Goal: Task Accomplishment & Management: Use online tool/utility

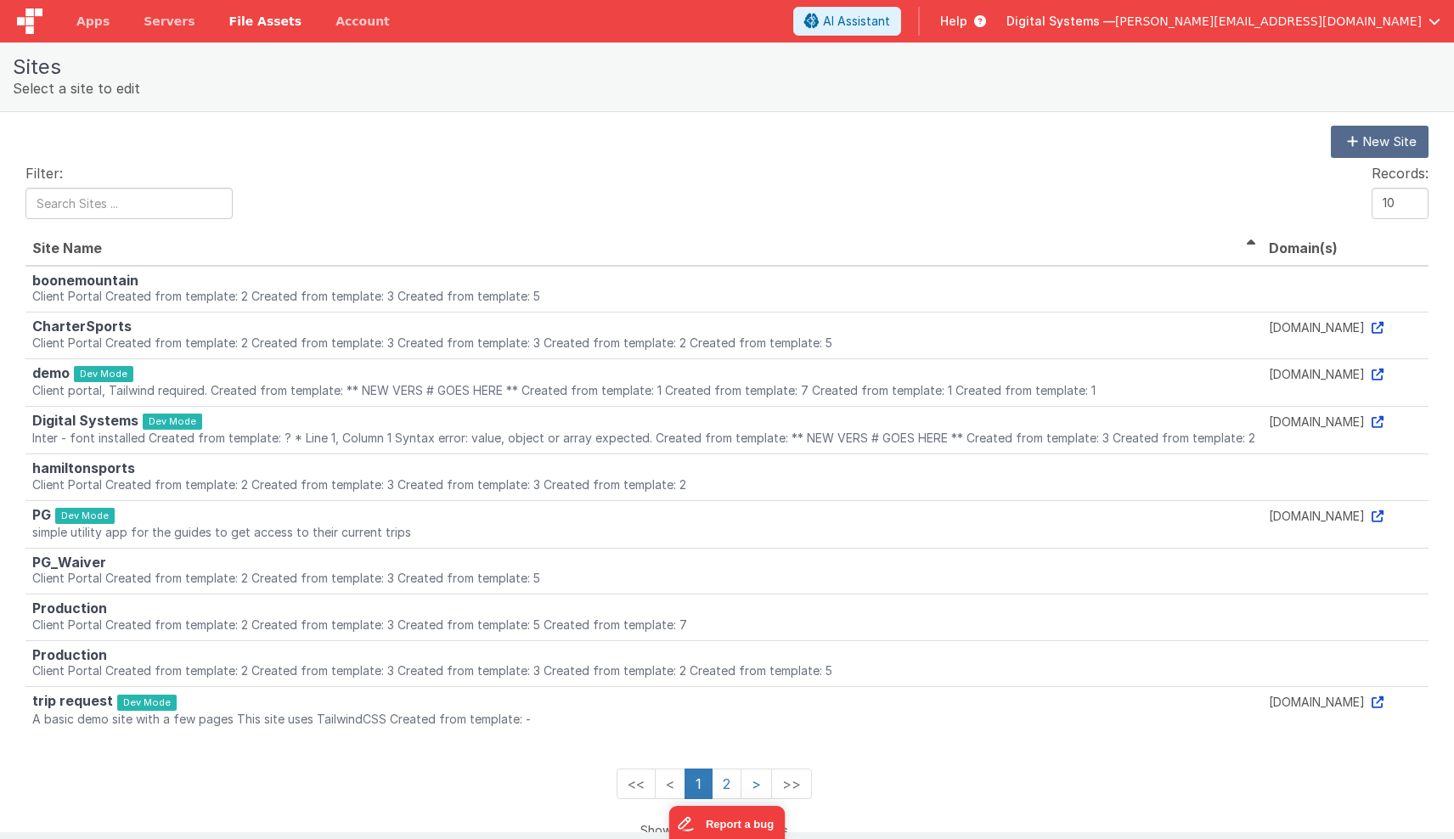
click at [230, 25] on span "File Assets" at bounding box center [265, 21] width 73 height 17
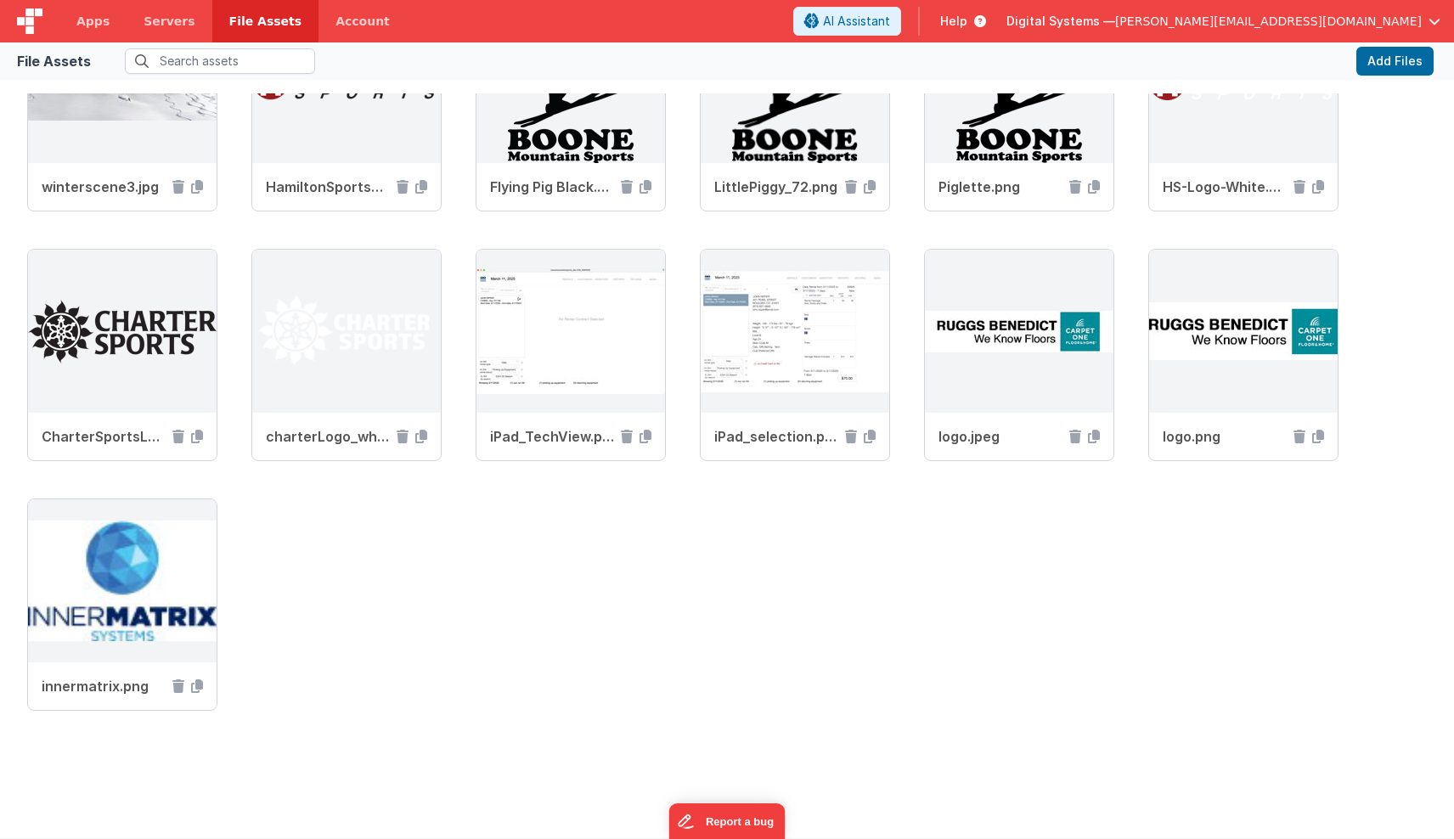
scroll to position [625, 0]
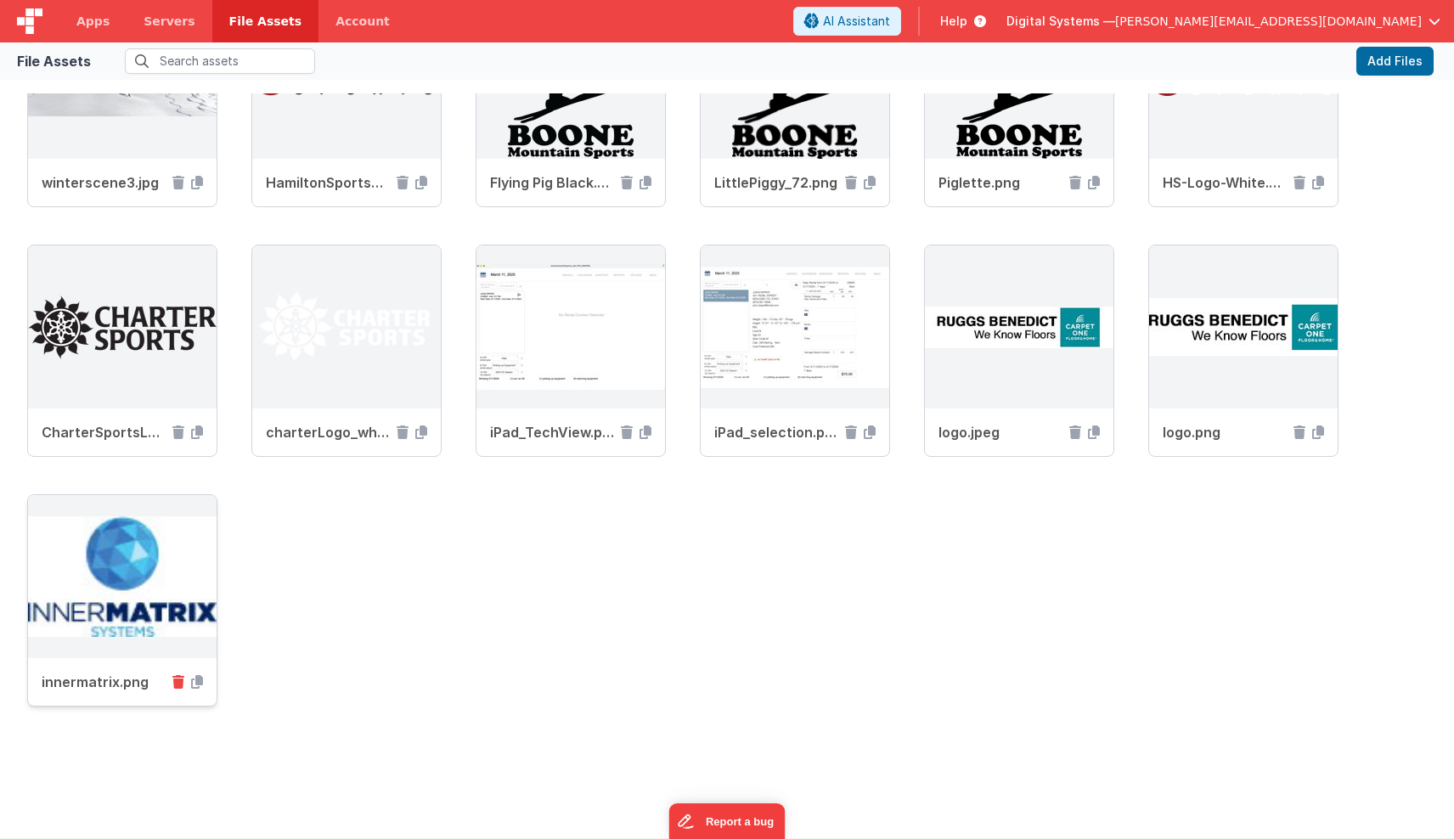
click at [177, 680] on icon at bounding box center [178, 682] width 12 height 14
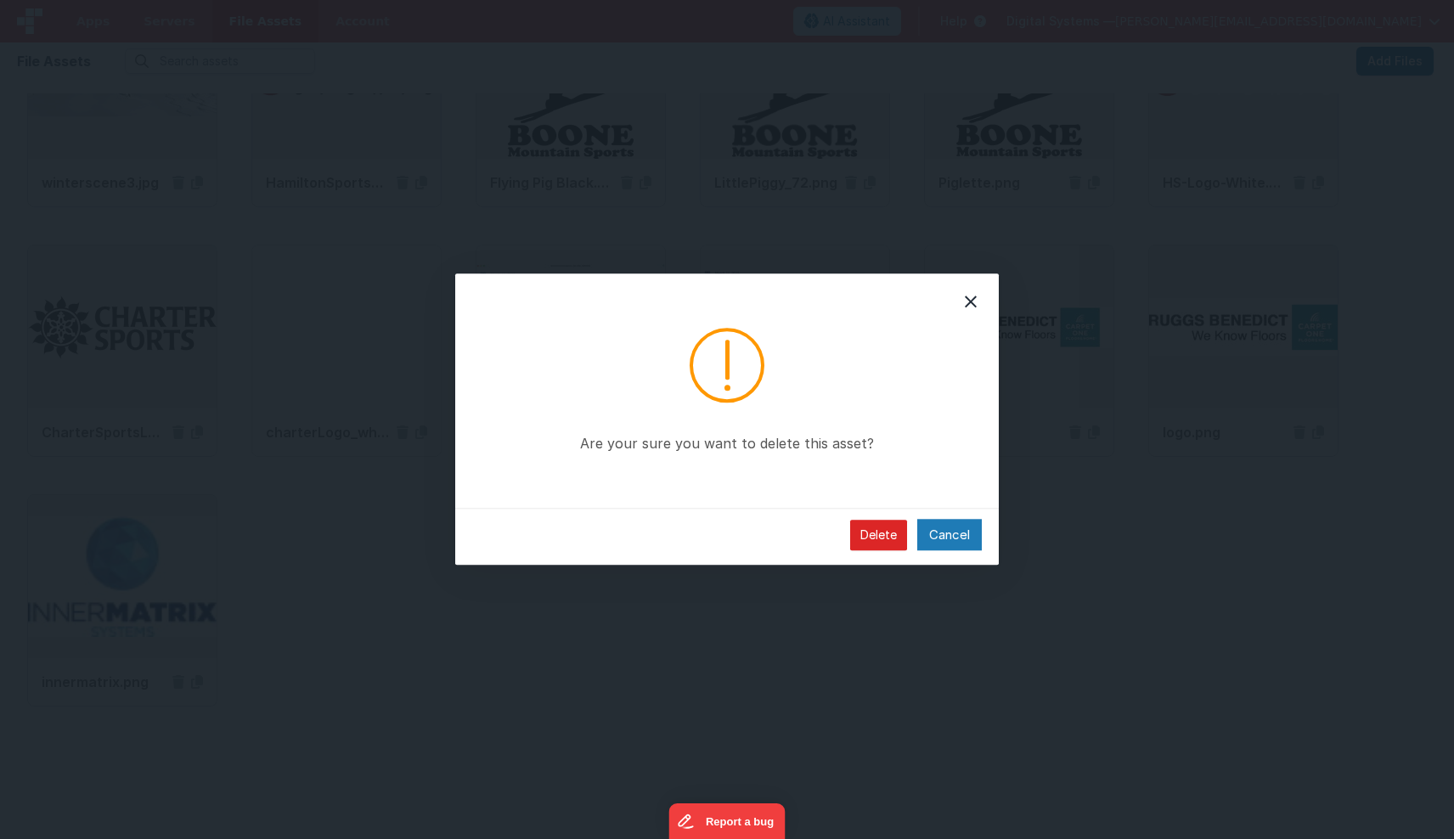
click at [889, 532] on button "Delete" at bounding box center [878, 535] width 57 height 31
click at [882, 540] on button "Delete" at bounding box center [878, 535] width 57 height 31
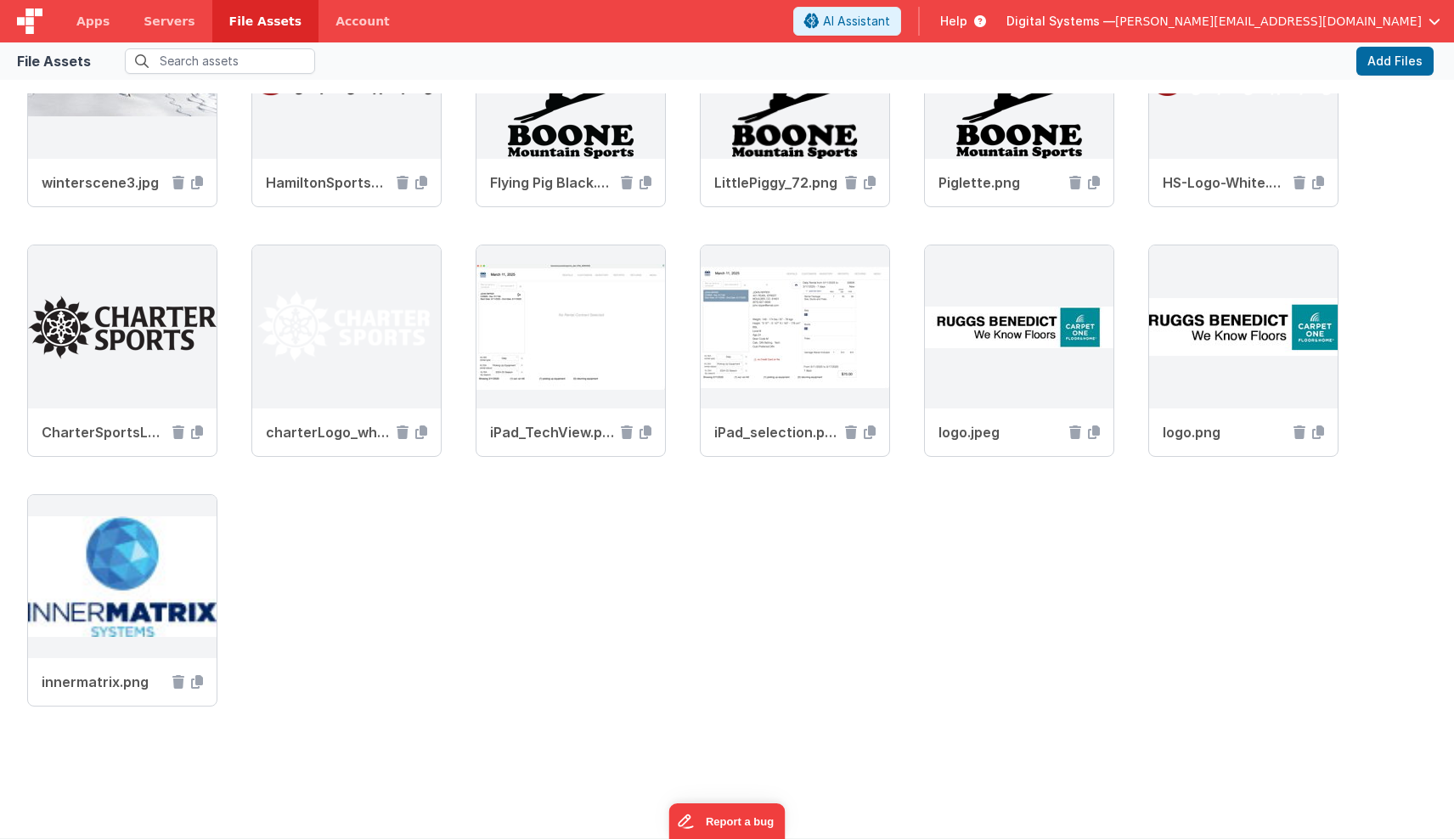
scroll to position [376, 0]
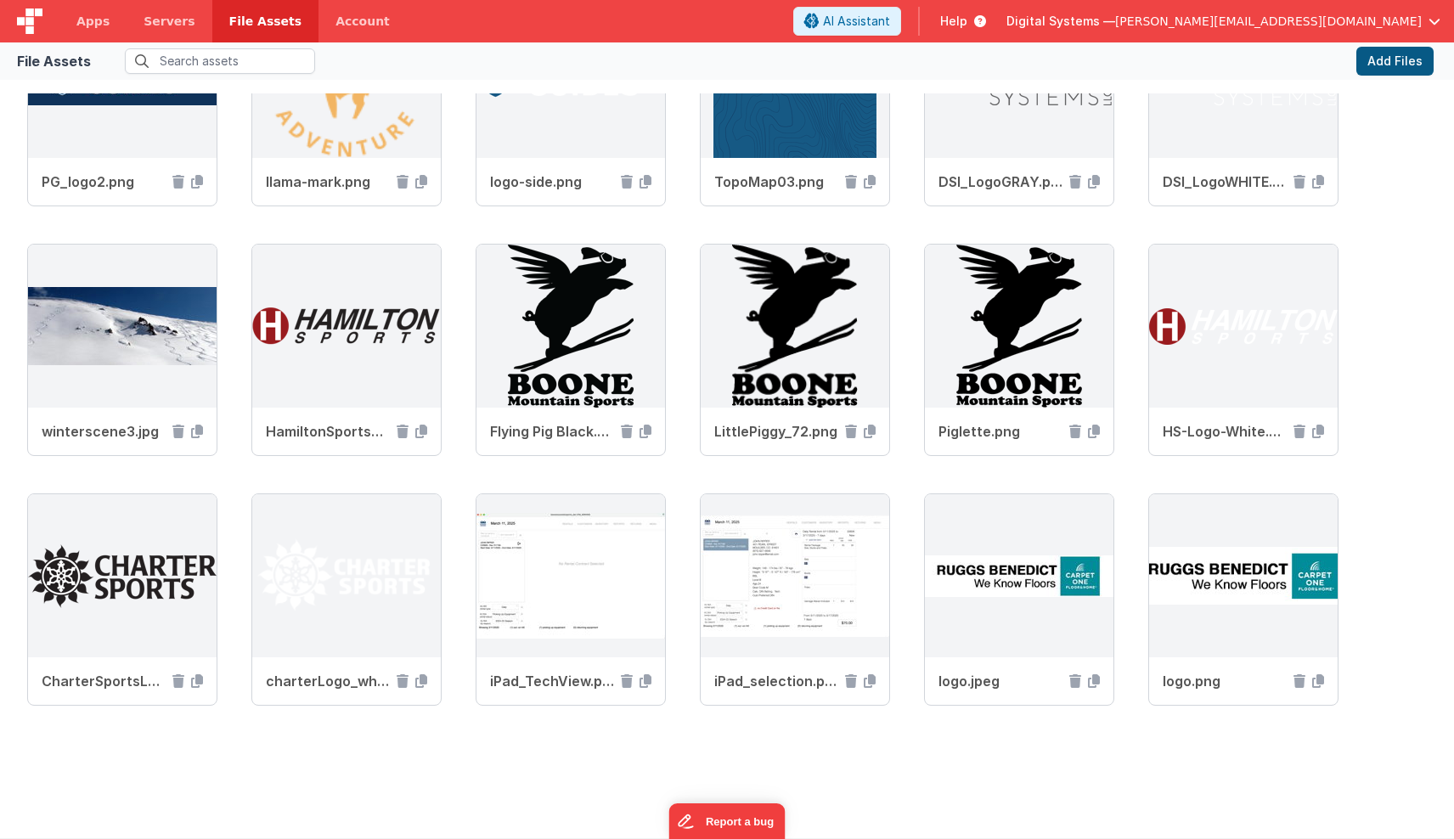
click at [1383, 64] on button "Add Files" at bounding box center [1395, 61] width 77 height 29
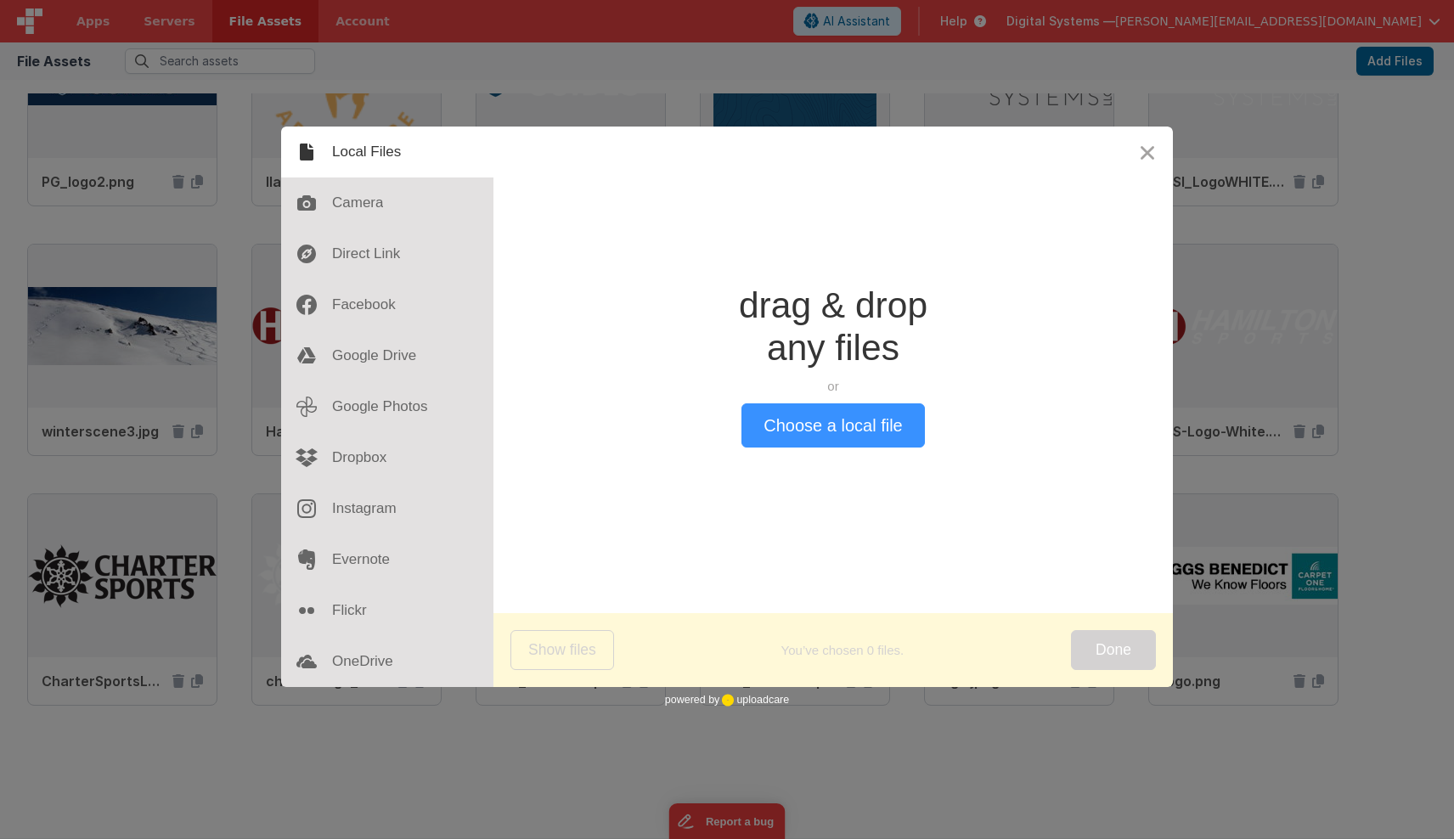
click at [832, 440] on button "Choose a local file" at bounding box center [833, 425] width 183 height 44
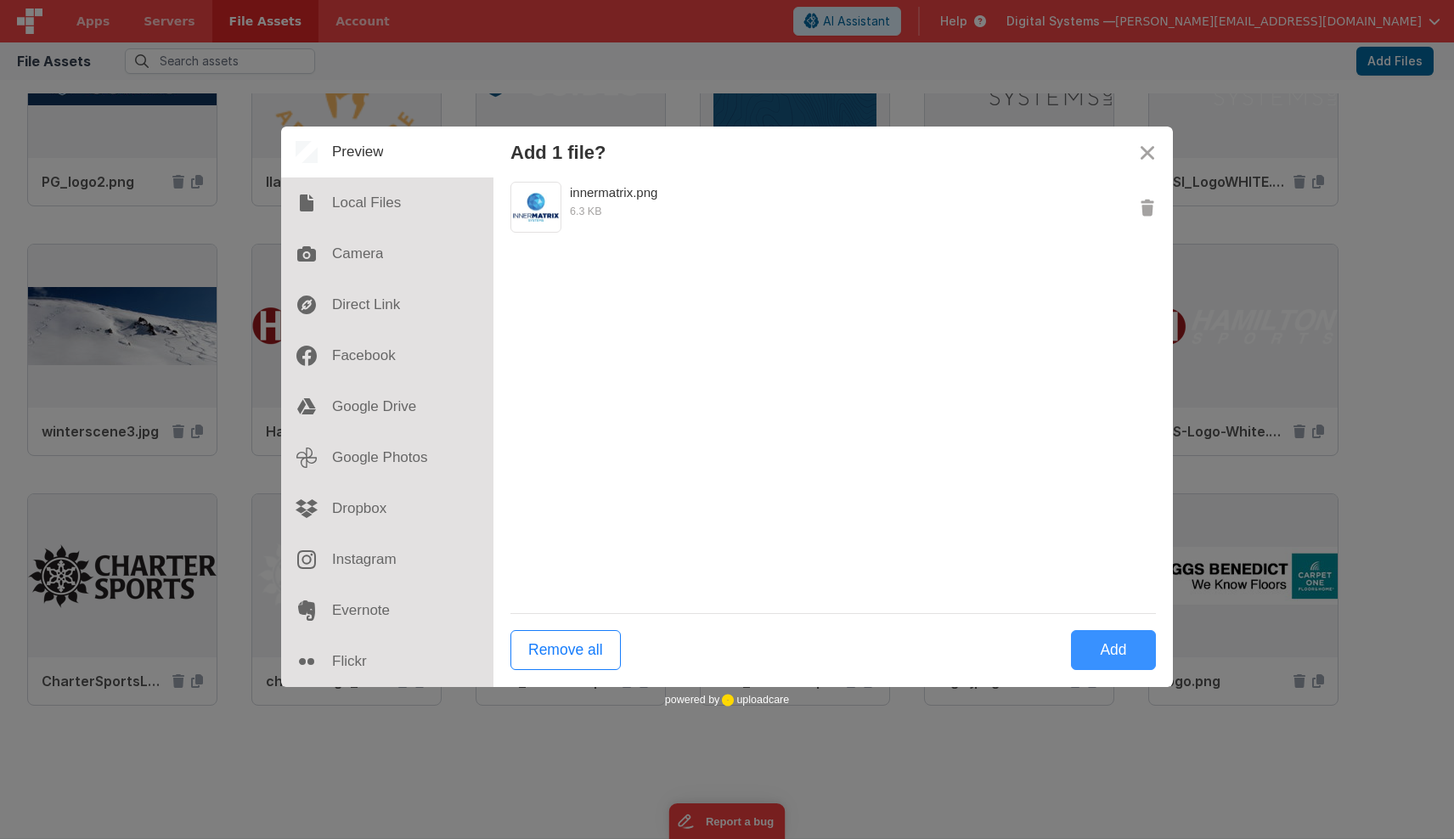
click at [1099, 648] on button "Add" at bounding box center [1113, 650] width 85 height 40
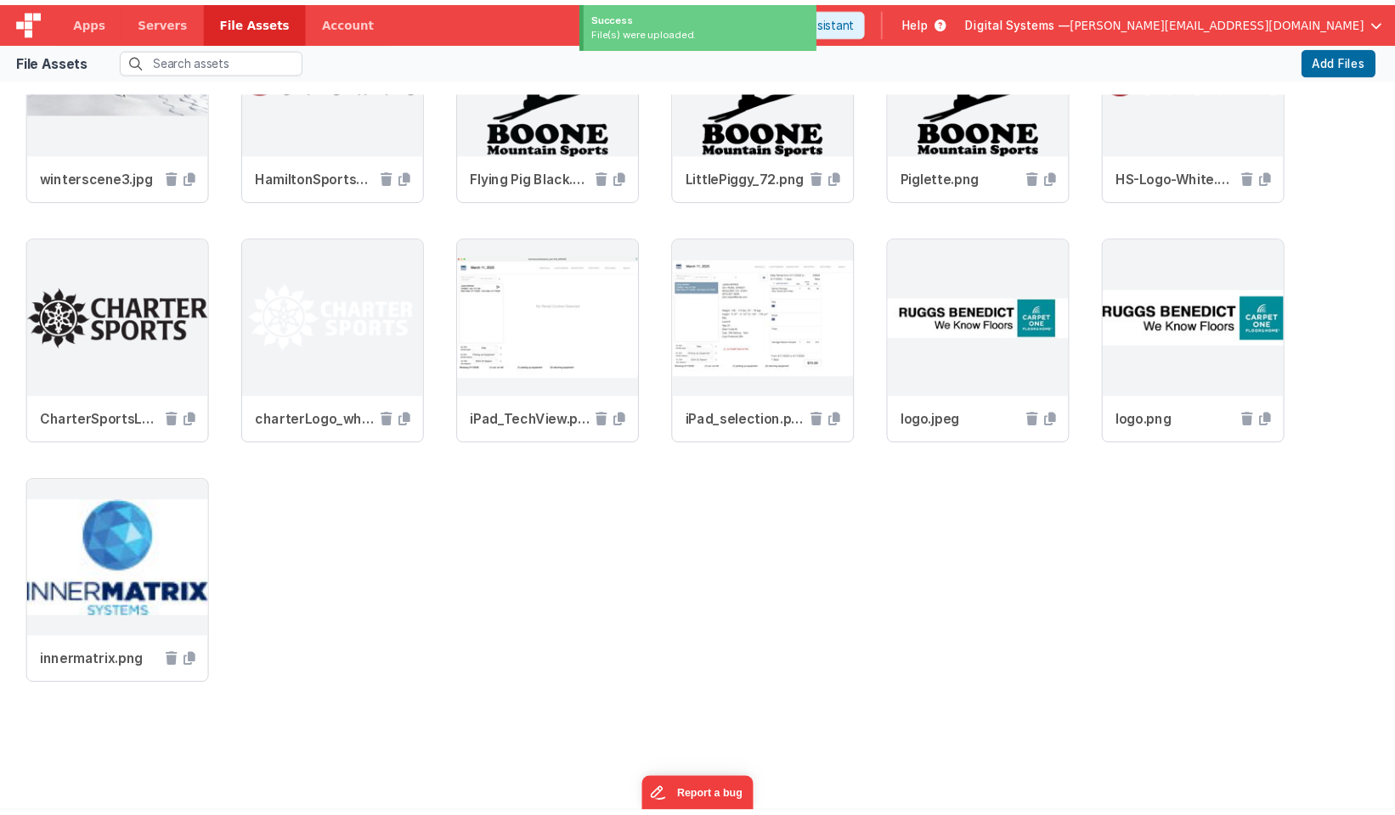
scroll to position [626, 0]
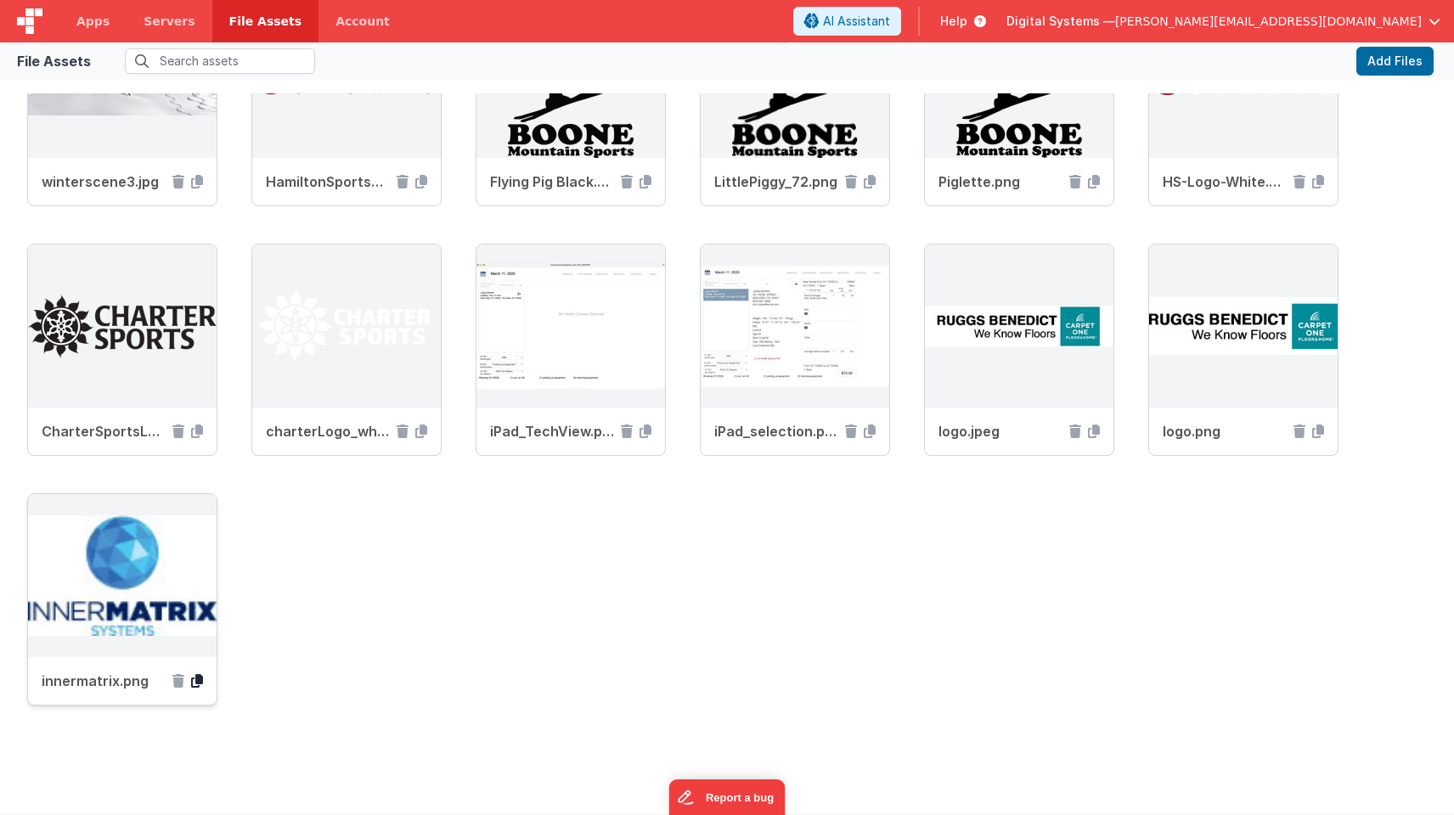
click at [200, 682] on icon at bounding box center [197, 681] width 12 height 14
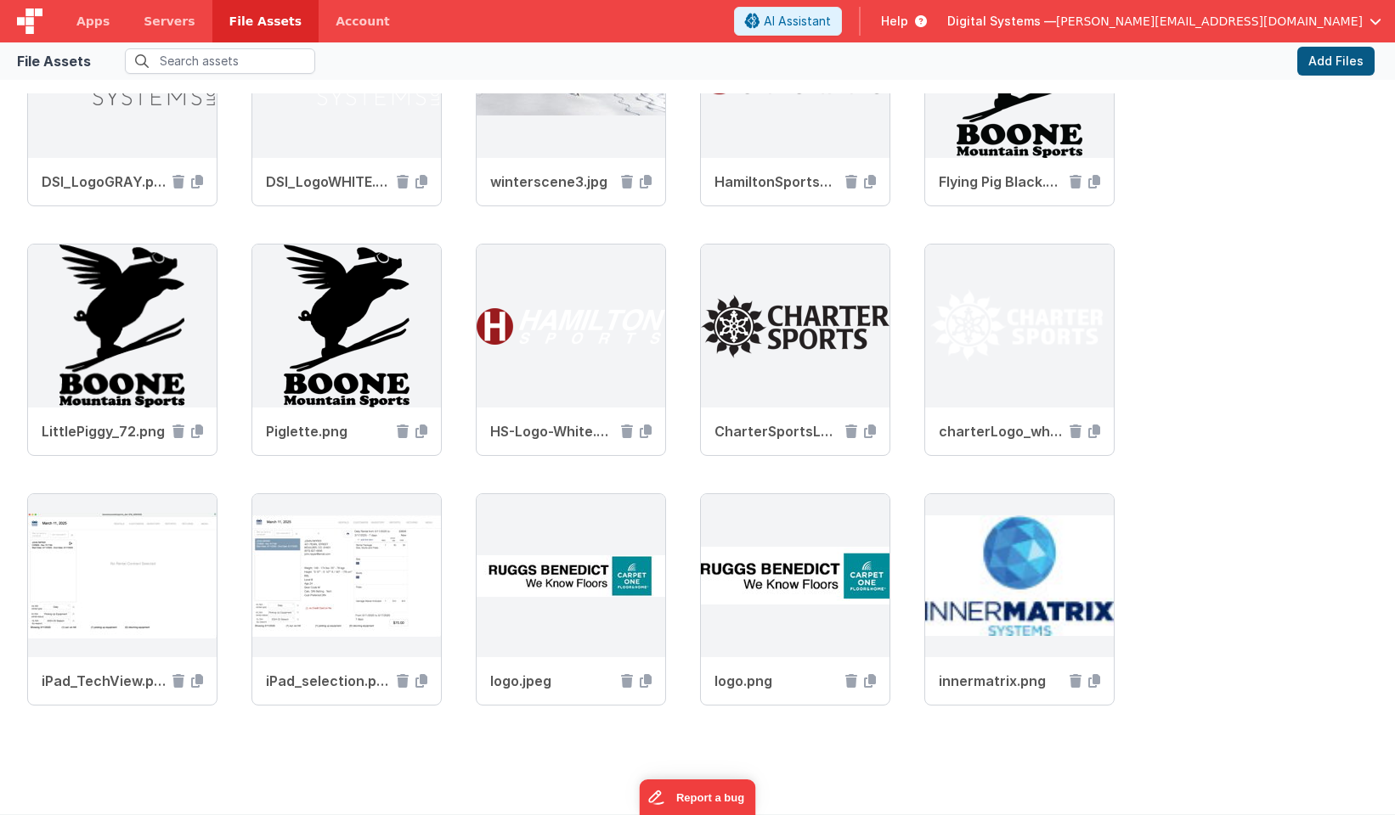
click at [1328, 63] on button "Add Files" at bounding box center [1335, 61] width 77 height 29
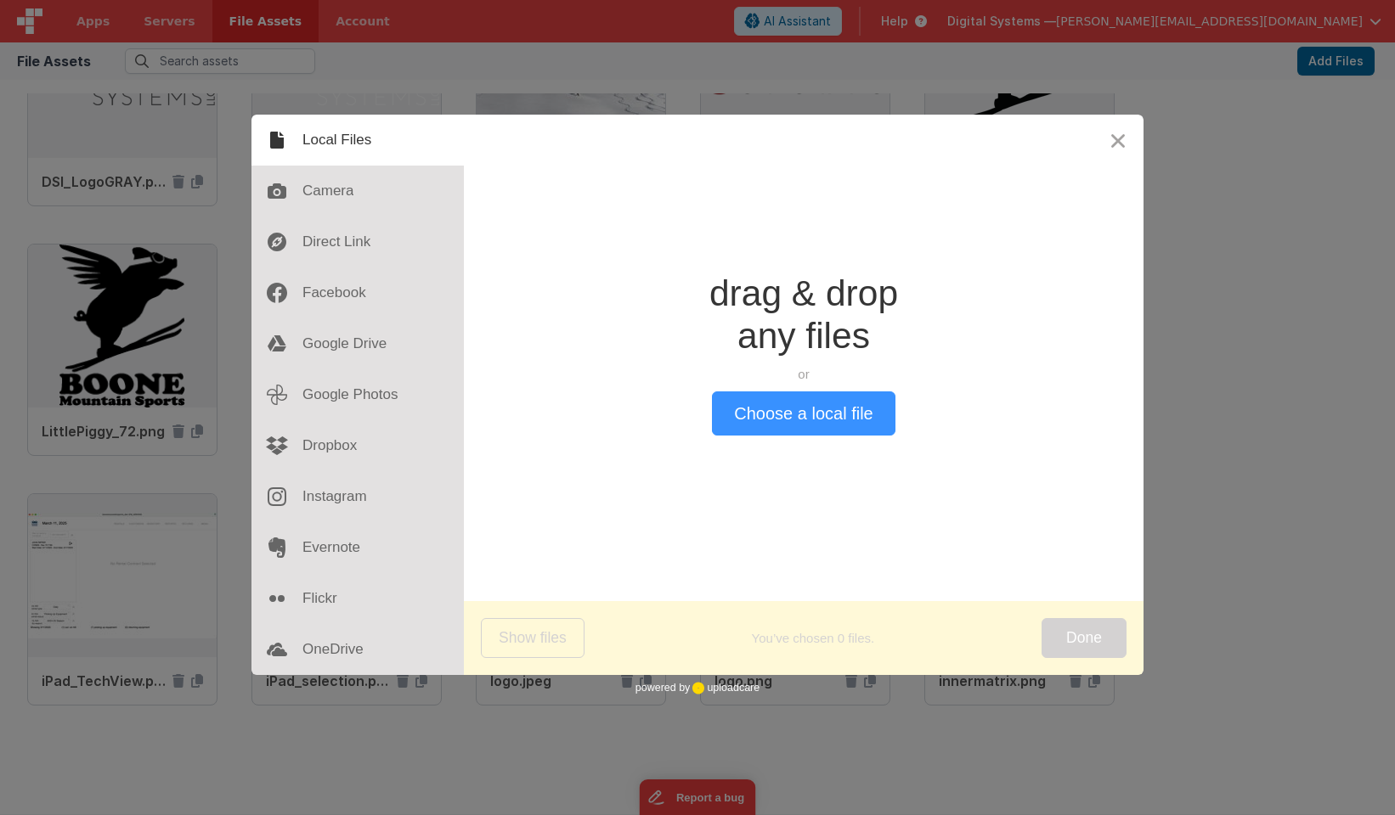
click at [765, 414] on button "Choose a local file" at bounding box center [803, 414] width 183 height 44
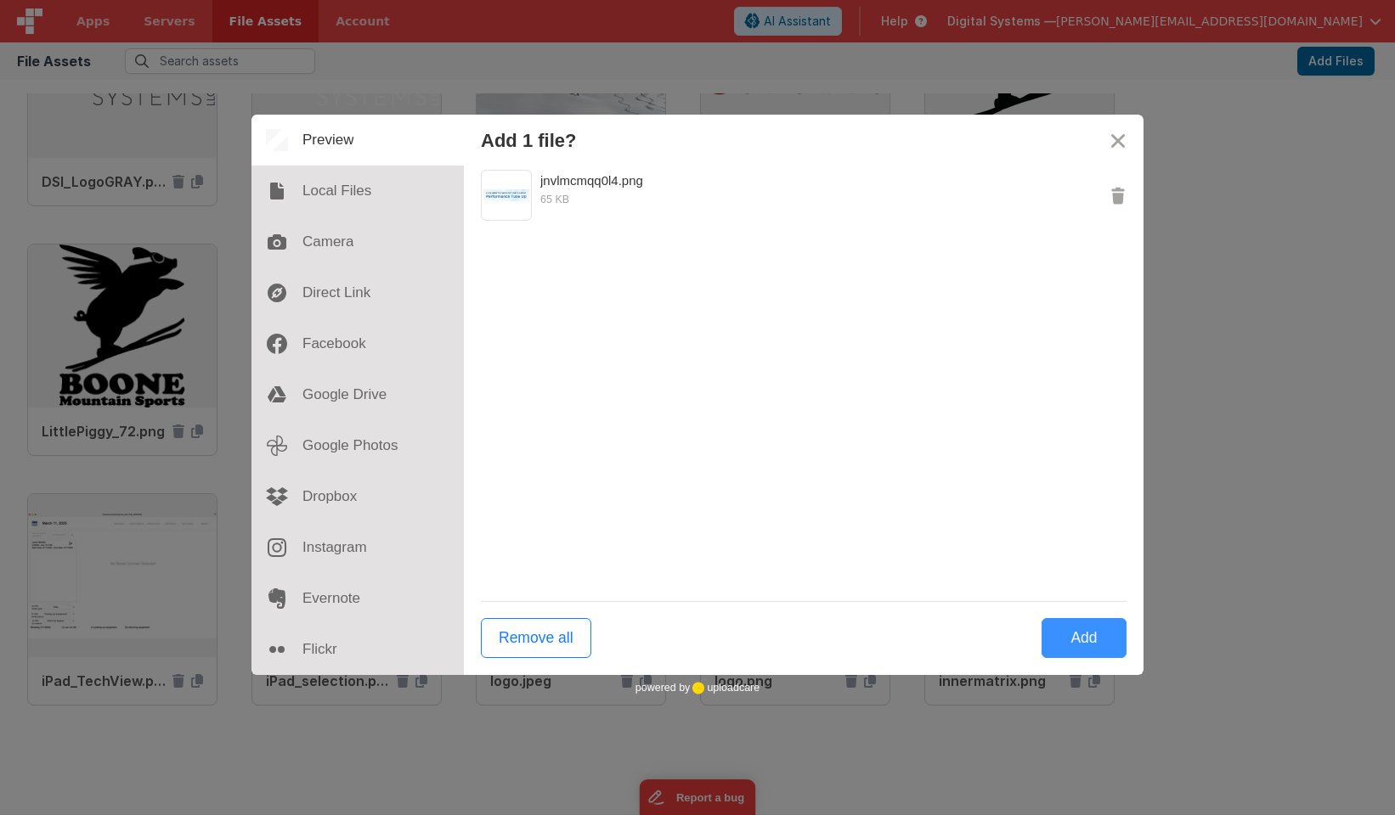
click at [1065, 640] on button "Add" at bounding box center [1083, 638] width 85 height 40
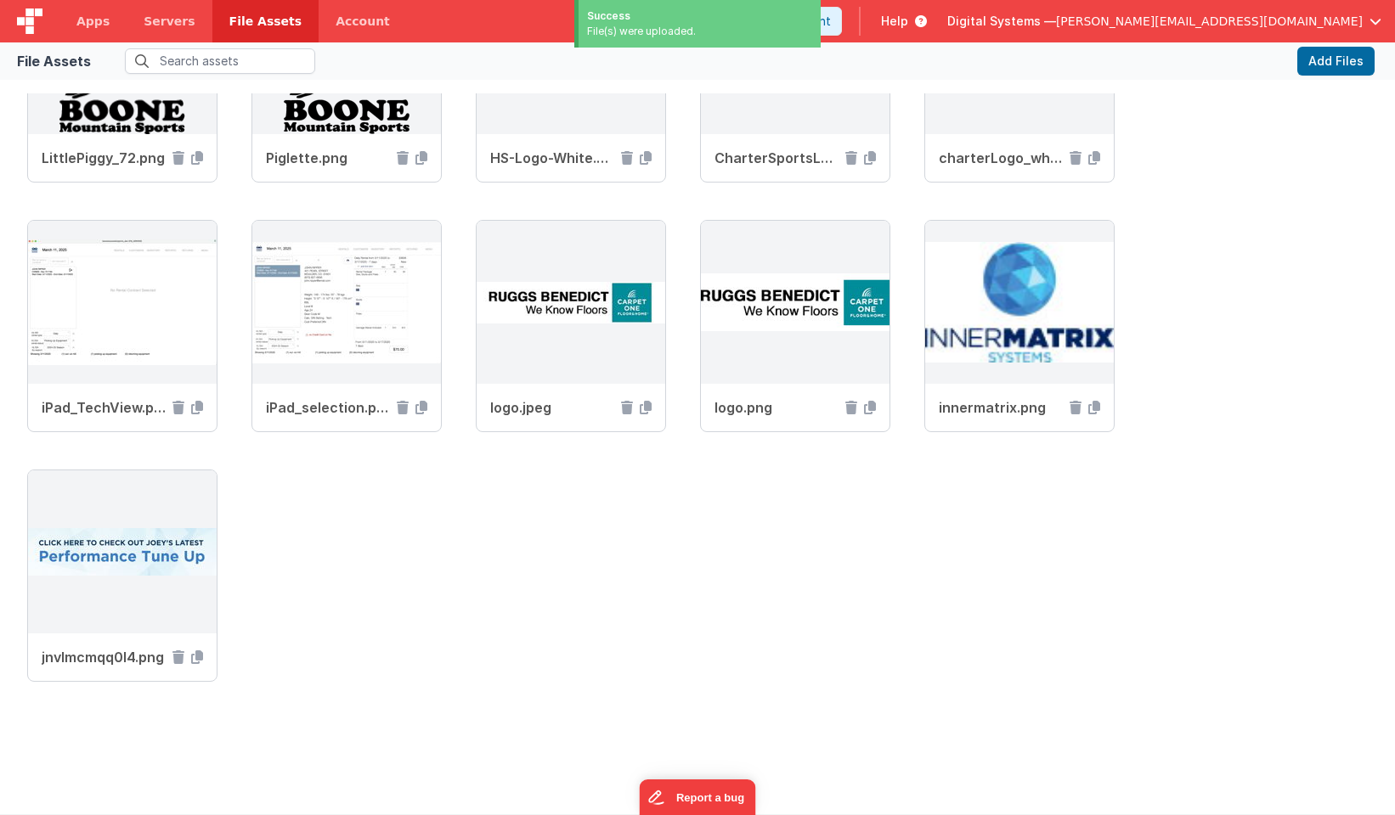
scroll to position [900, 0]
click at [196, 658] on icon at bounding box center [197, 658] width 12 height 14
